Goal: Transaction & Acquisition: Purchase product/service

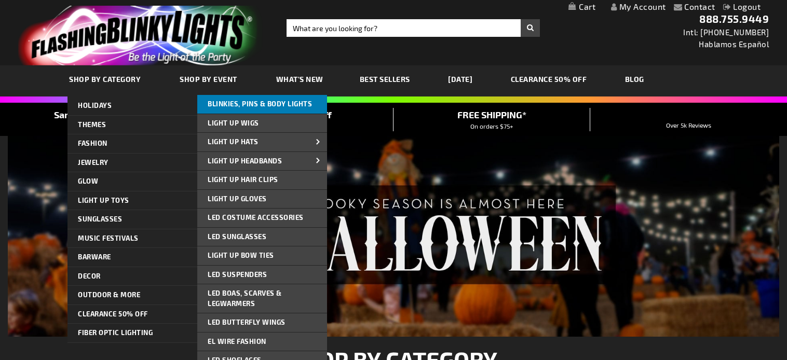
click at [262, 100] on span "Blinkies, Pins & Body Lights" at bounding box center [260, 104] width 104 height 8
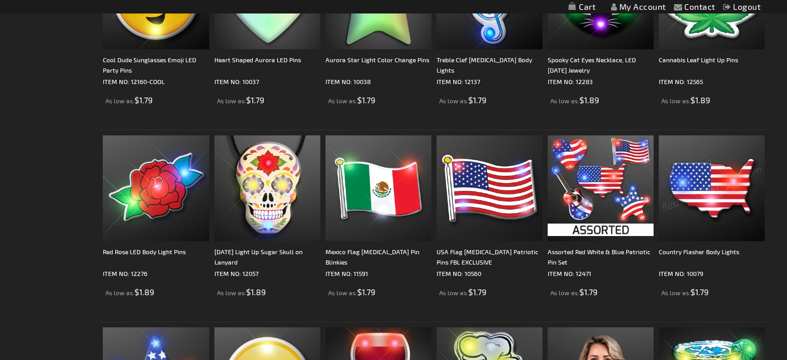
scroll to position [675, 0]
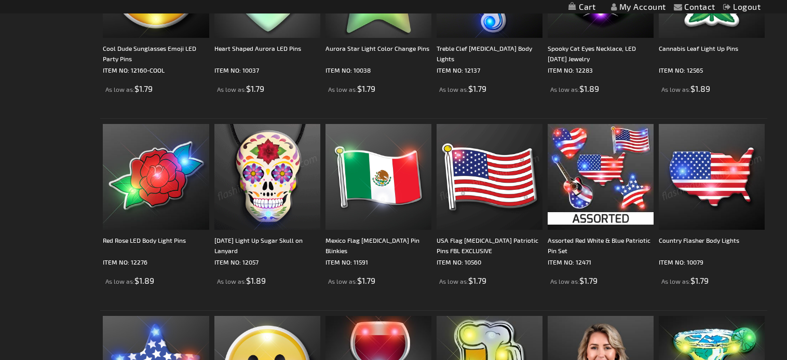
click at [488, 186] on img at bounding box center [489, 177] width 106 height 106
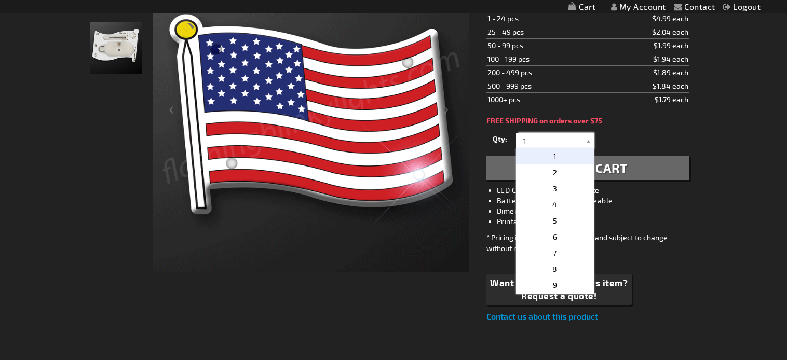
click at [521, 138] on input "1" at bounding box center [555, 141] width 75 height 16
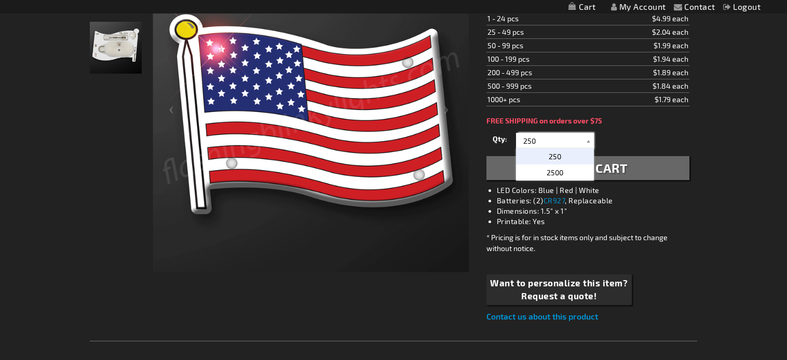
type input "250"
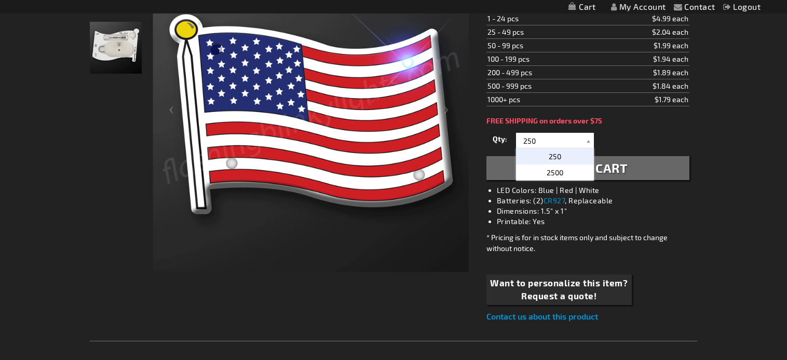
click at [568, 158] on p "250" at bounding box center [555, 156] width 78 height 16
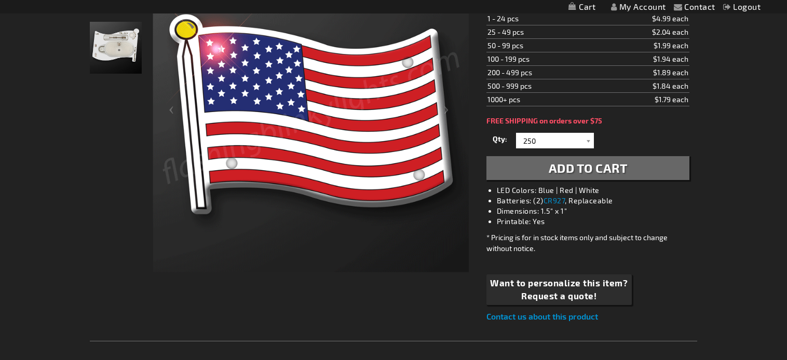
click at [583, 169] on span "Add to Cart" at bounding box center [588, 167] width 79 height 15
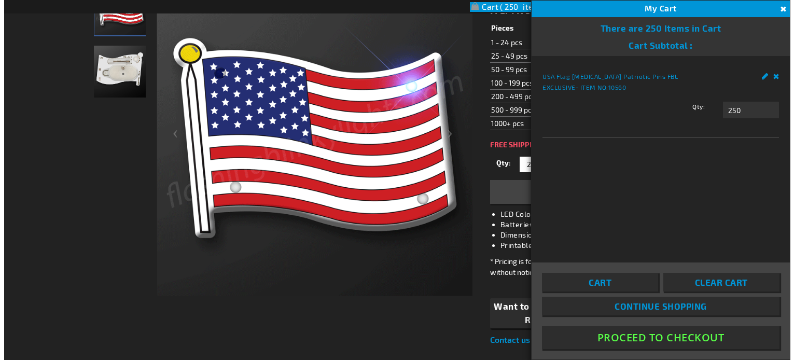
scroll to position [231, 0]
